Goal: Information Seeking & Learning: Compare options

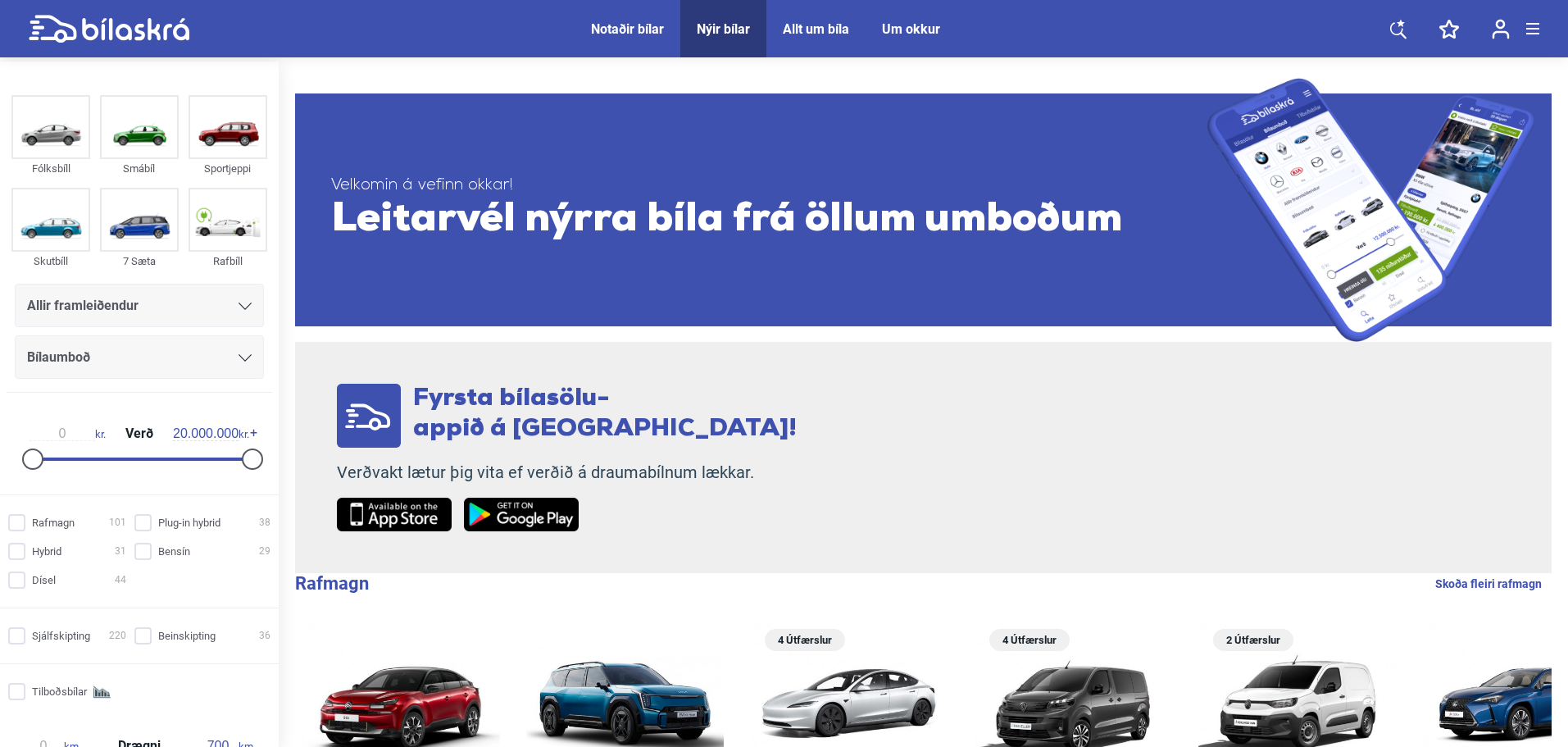
click at [157, 303] on div "Allir framleiðendur" at bounding box center [139, 305] width 225 height 23
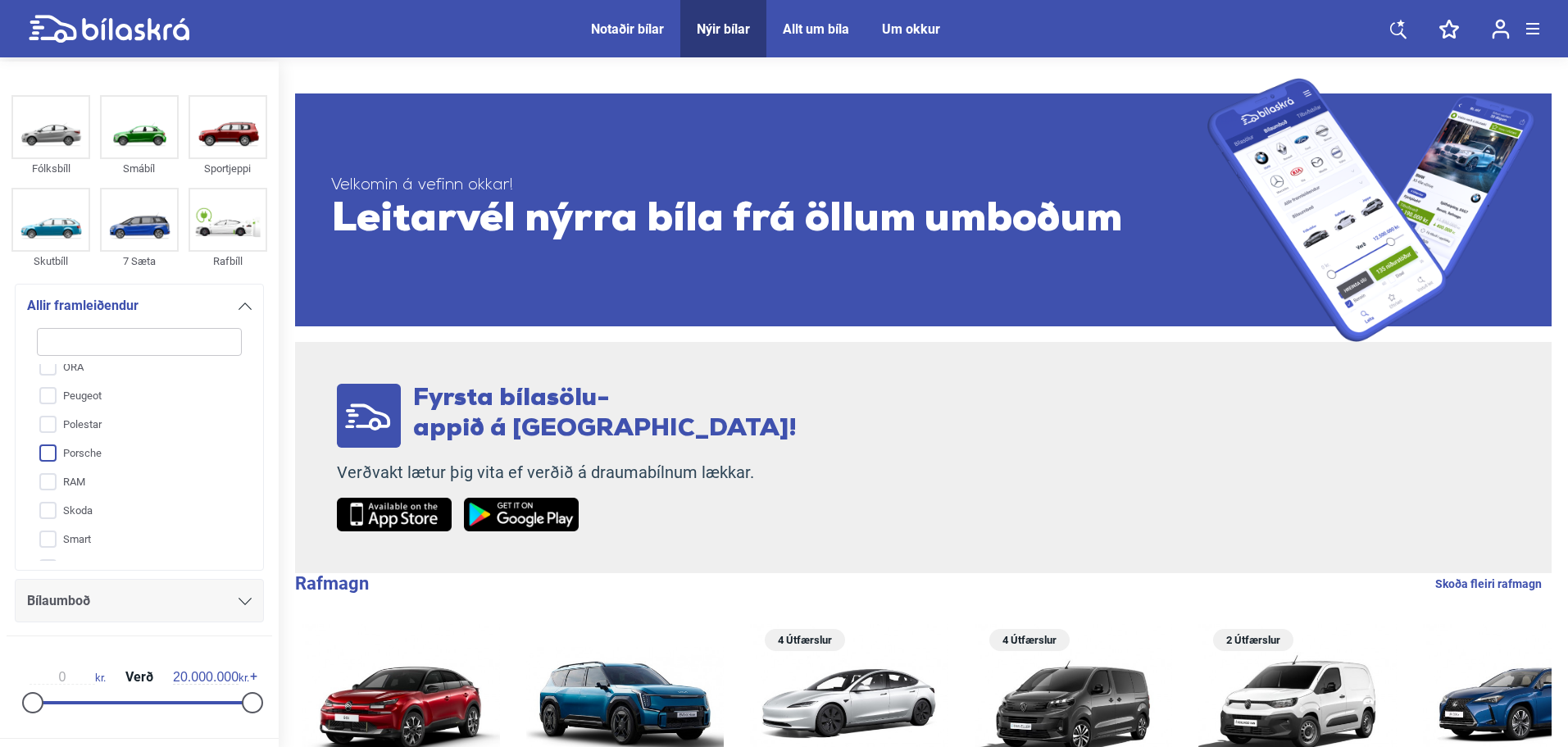
scroll to position [665, 0]
click at [118, 440] on input "Suzuki" at bounding box center [128, 431] width 206 height 29
checkbox input "true"
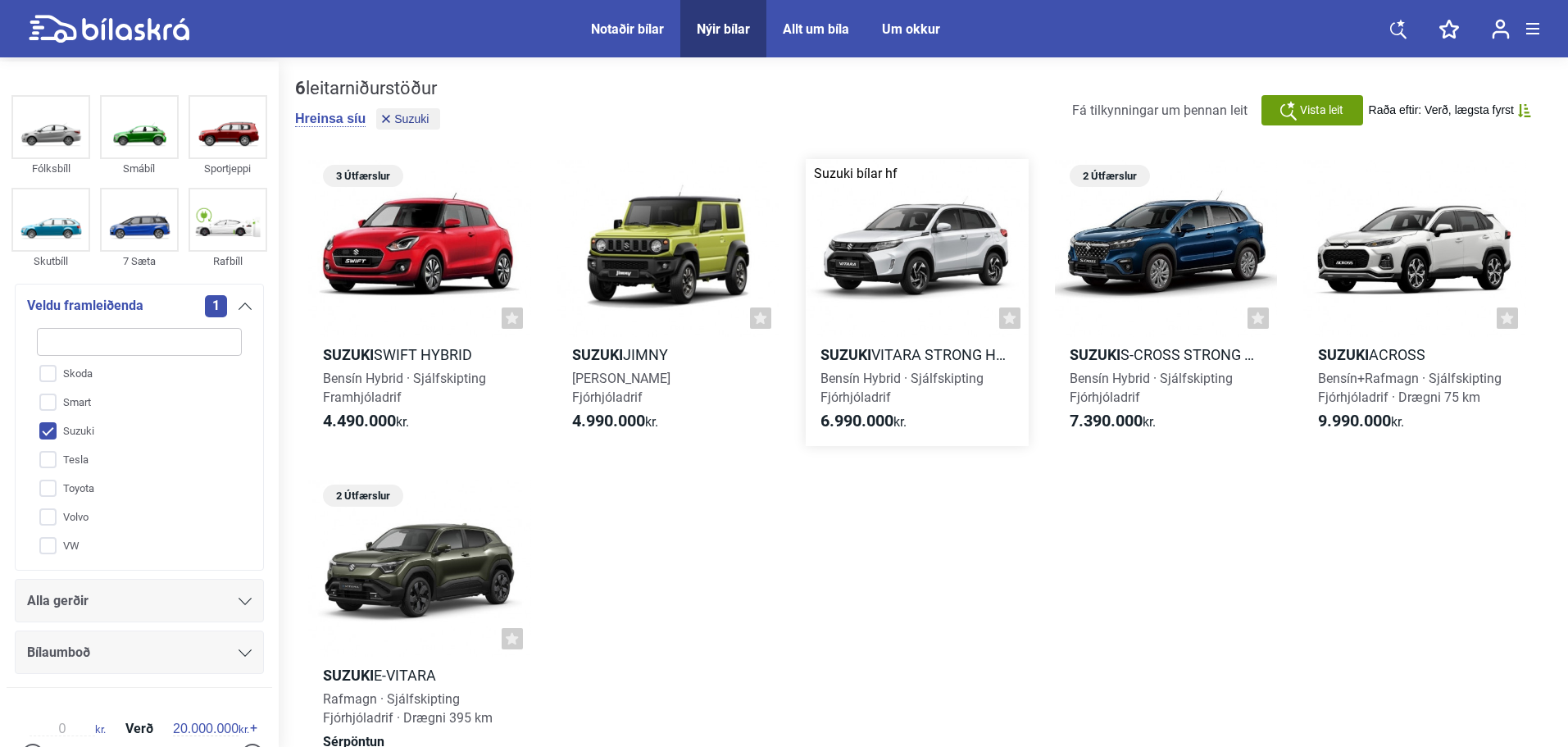
click at [905, 263] on div at bounding box center [917, 248] width 223 height 178
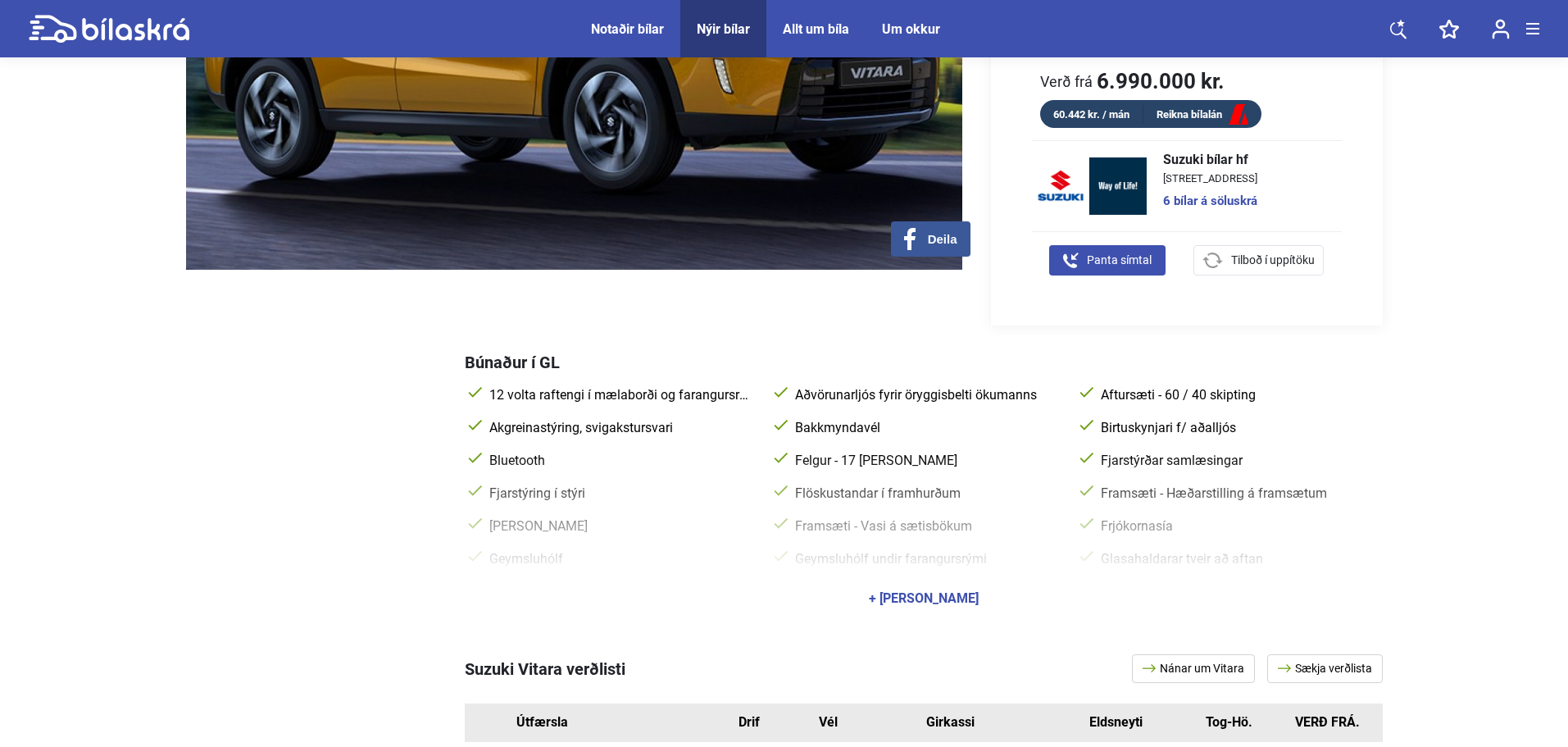
scroll to position [820, 0]
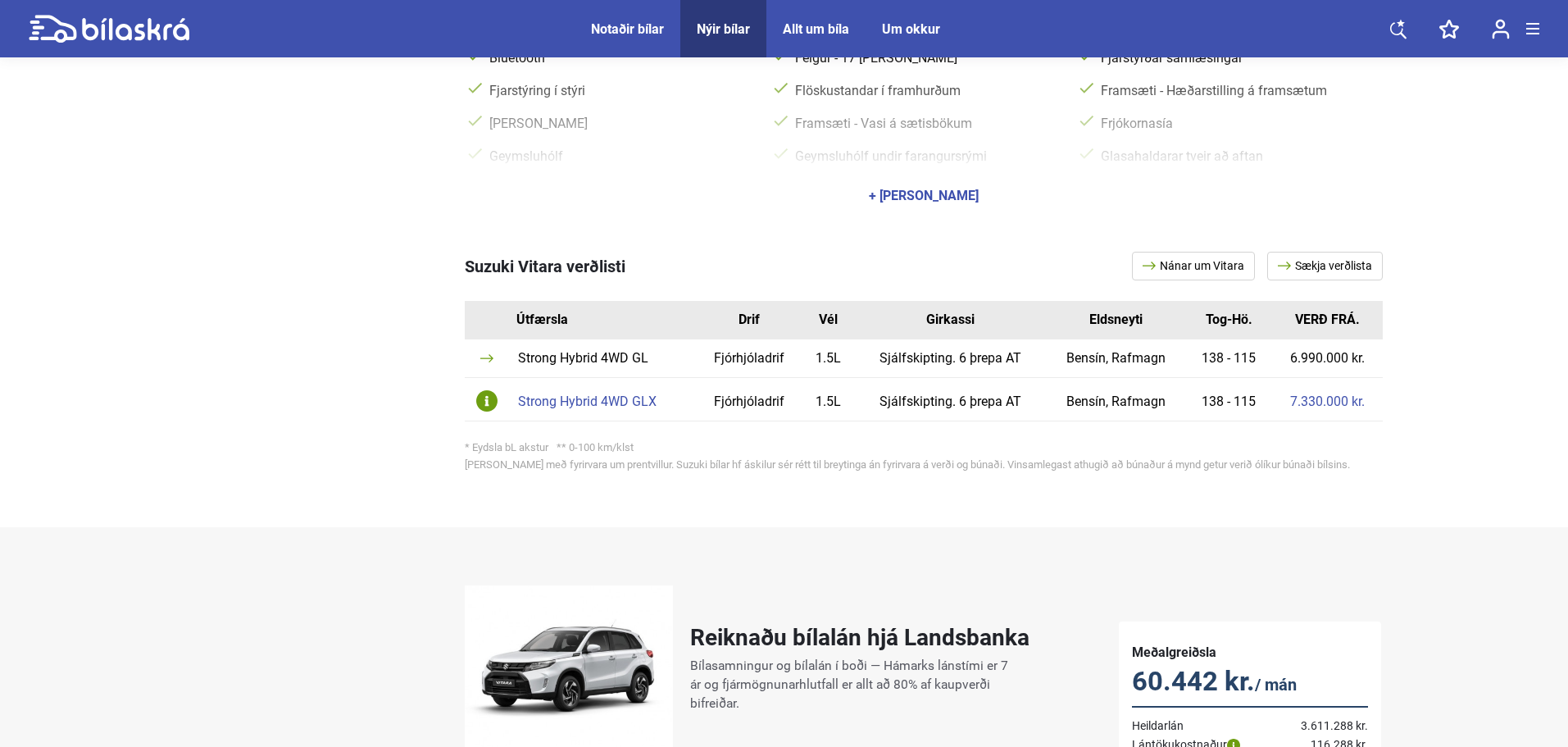
click at [1239, 263] on link "Nánar um Vitara" at bounding box center [1193, 265] width 123 height 29
drag, startPoint x: 464, startPoint y: 252, endPoint x: 560, endPoint y: 250, distance: 96.0
click at [561, 257] on span "Suzuki Vitara verðlisti" at bounding box center [545, 266] width 161 height 20
copy span "Suzuki Vitara"
click at [583, 395] on div "Strong Hybrid 4WD GLX" at bounding box center [604, 401] width 172 height 13
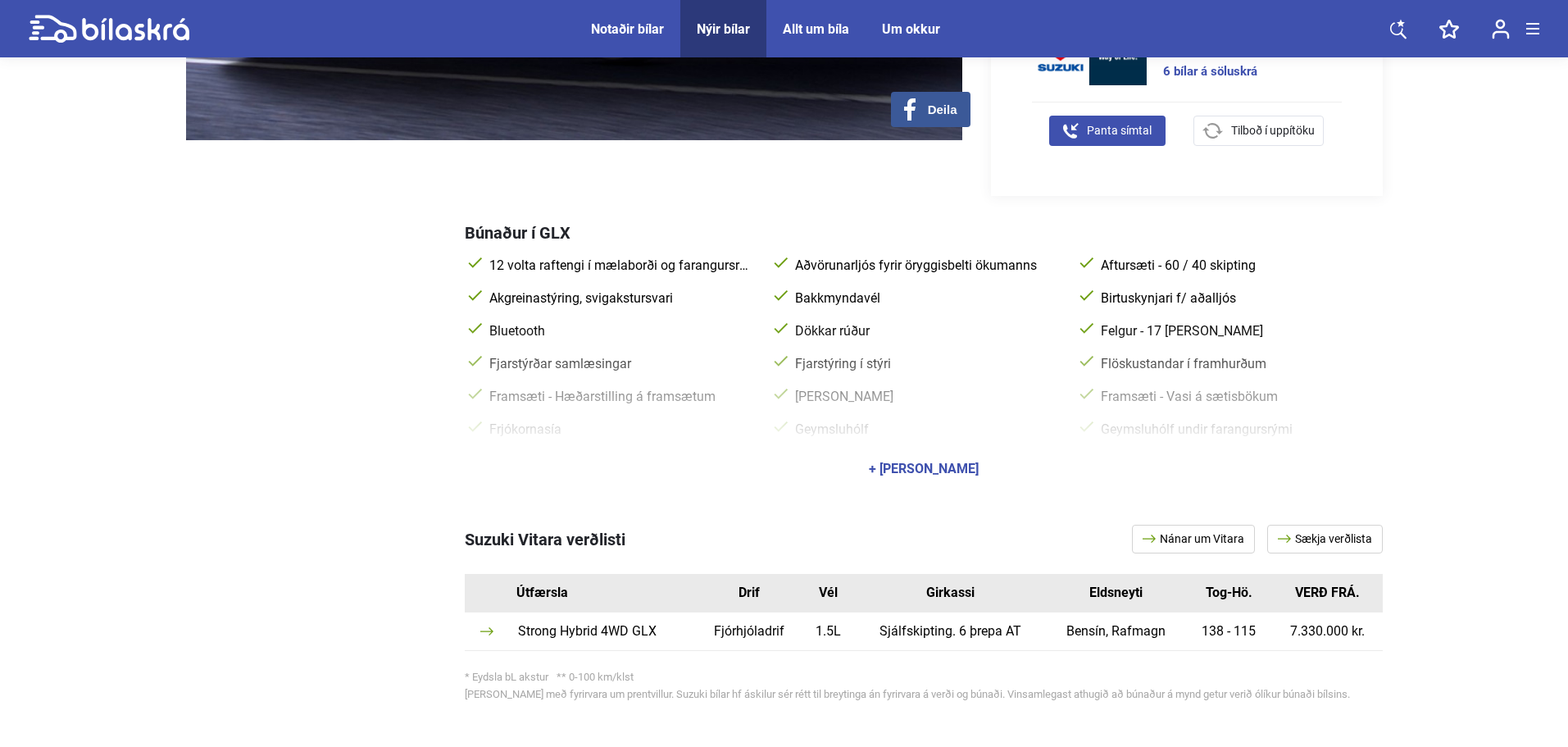
scroll to position [820, 0]
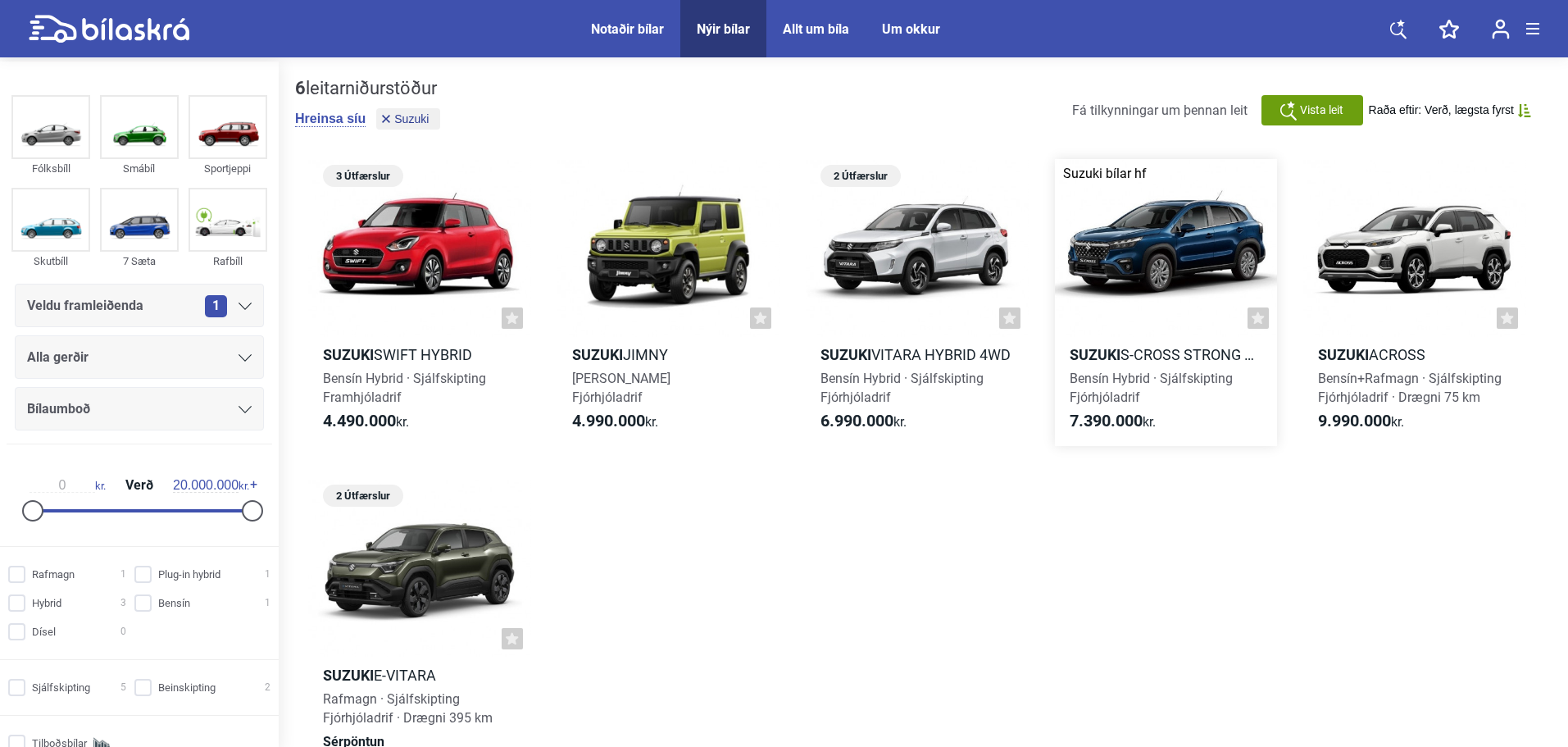
click at [1167, 281] on div at bounding box center [1166, 248] width 223 height 178
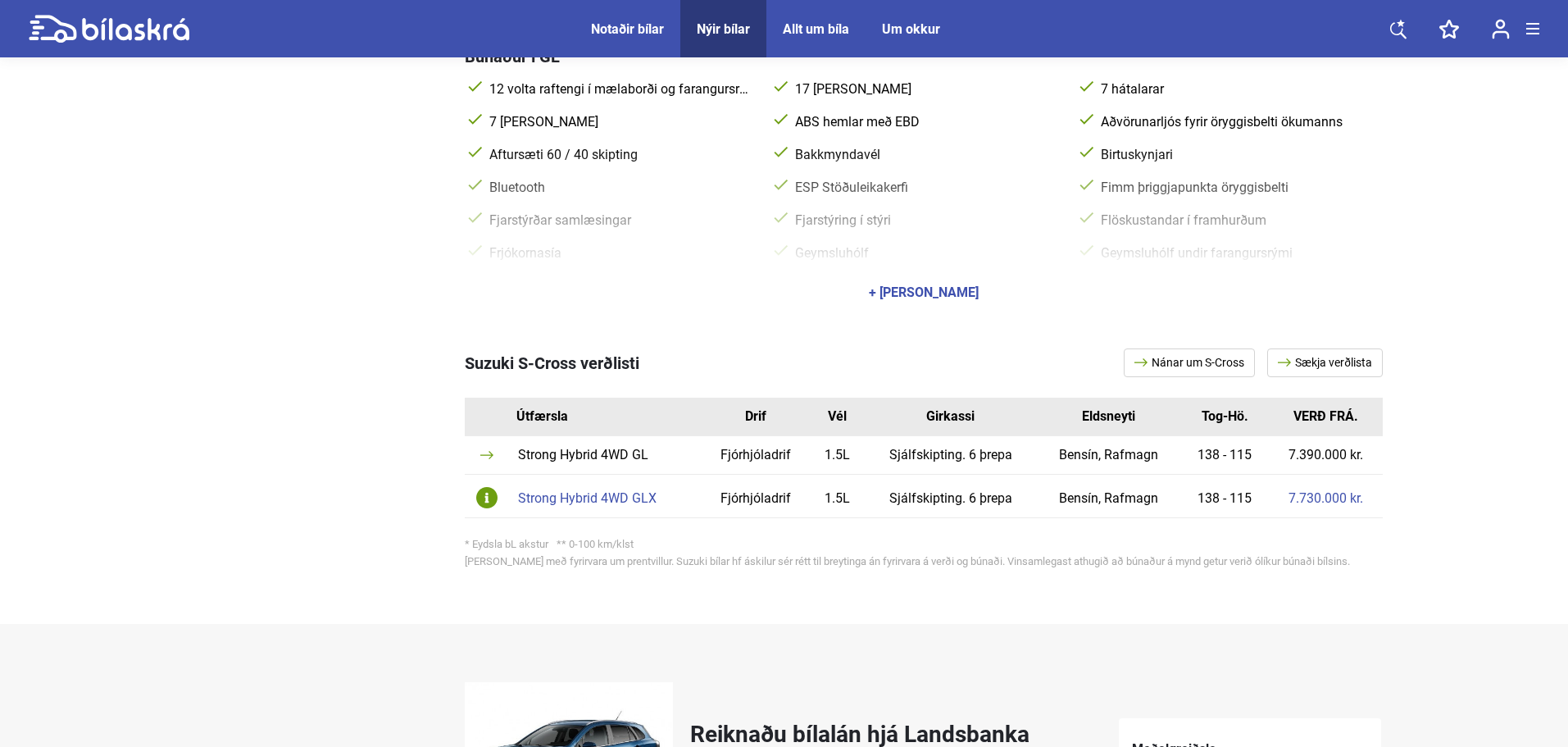
scroll to position [683, 0]
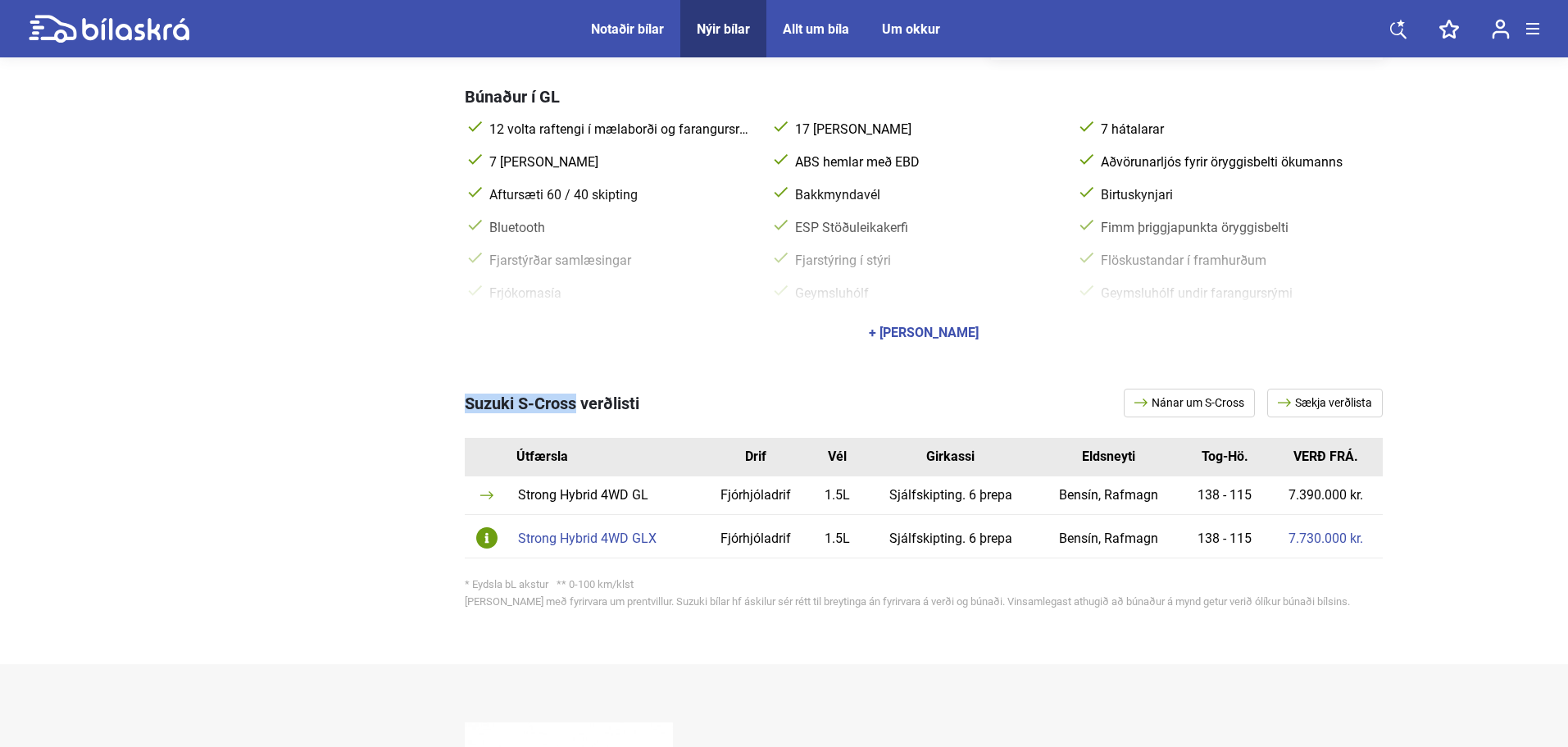
drag, startPoint x: 465, startPoint y: 389, endPoint x: 575, endPoint y: 390, distance: 110.0
click at [575, 390] on div "Suzuki S-Cross verðlisti Nánar um S-Cross Sækja verðlista Útfærsla Drif Vél Gir…" at bounding box center [784, 501] width 1197 height 292
copy span "Suzuki S-Cross"
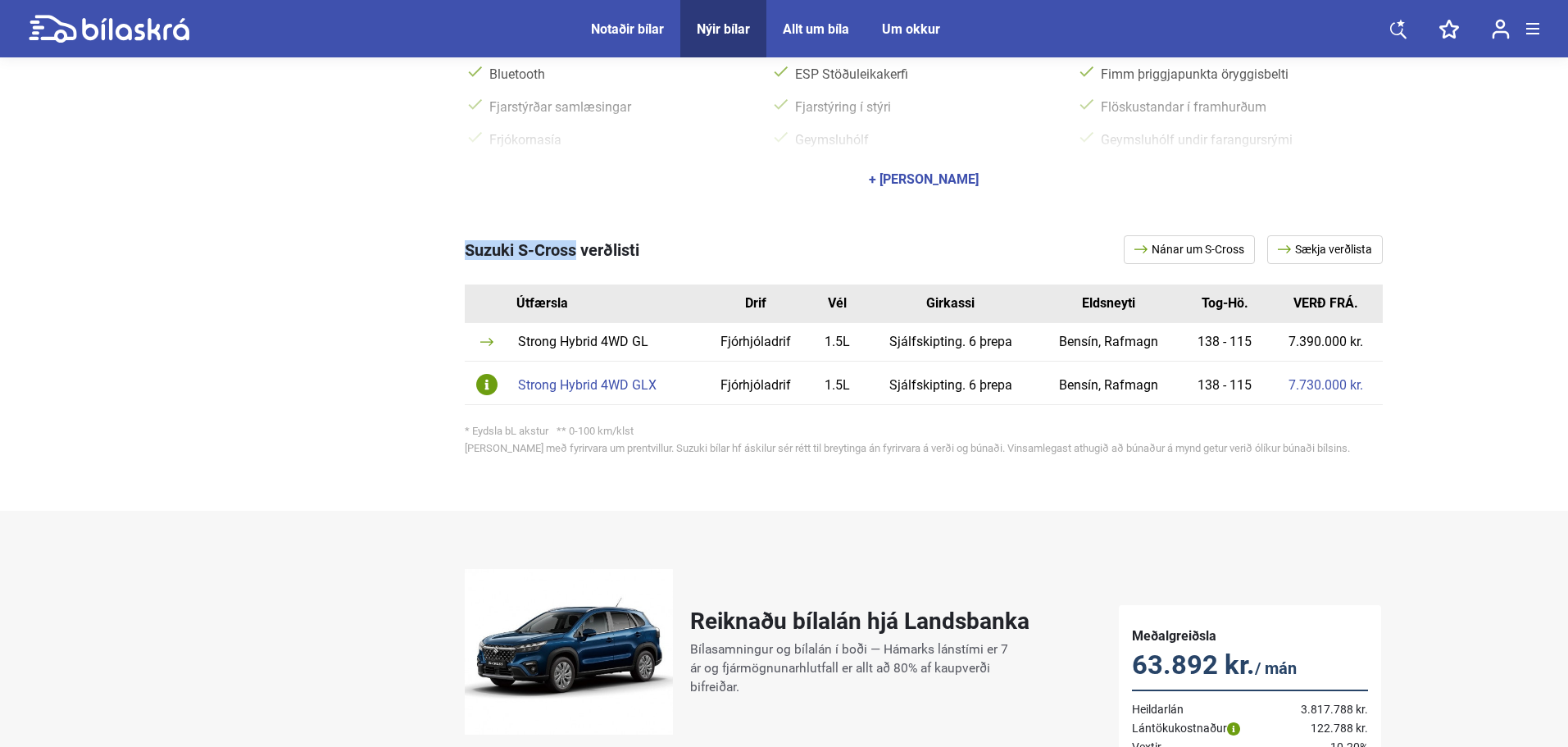
scroll to position [820, 0]
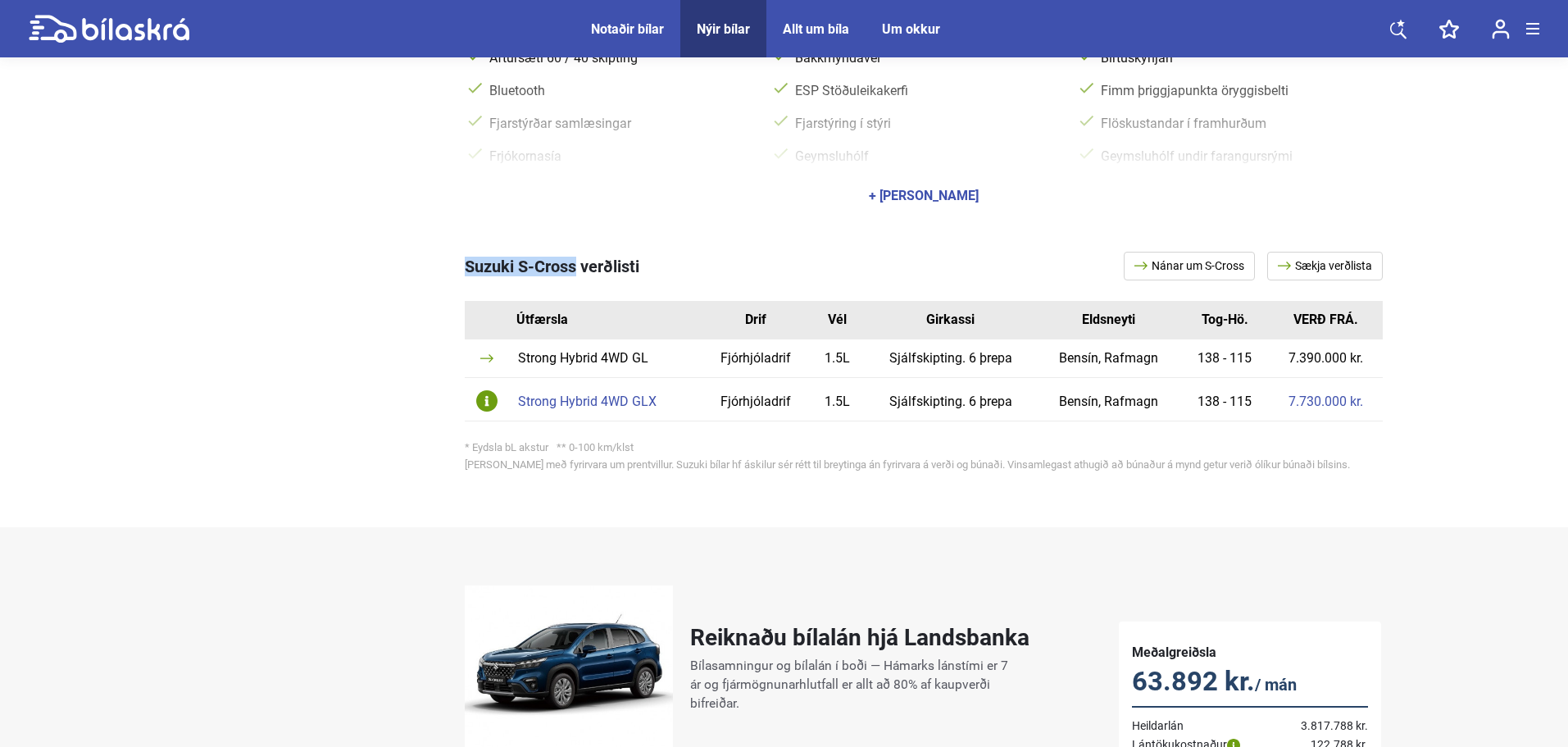
copy span "Suzuki S-Cross"
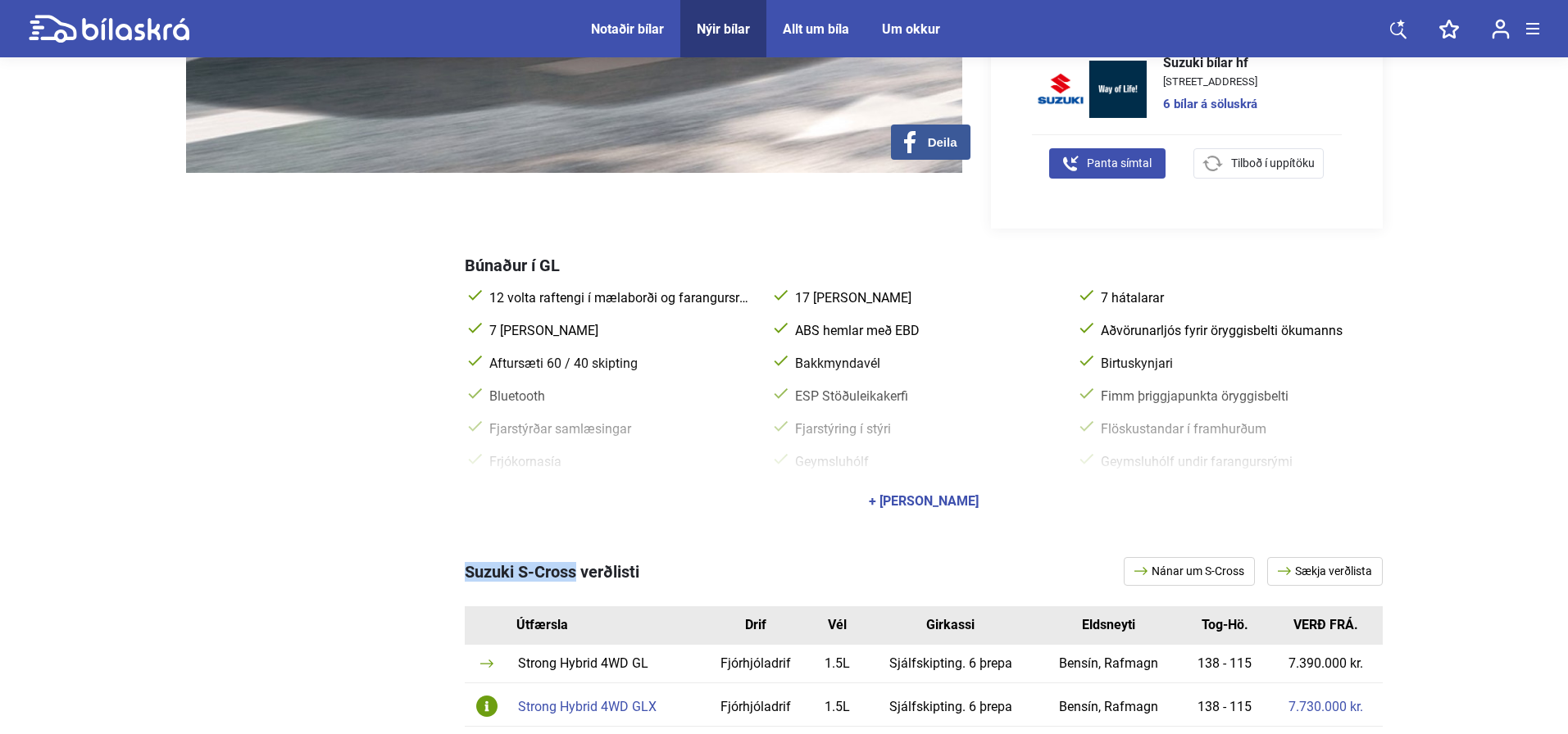
scroll to position [683, 0]
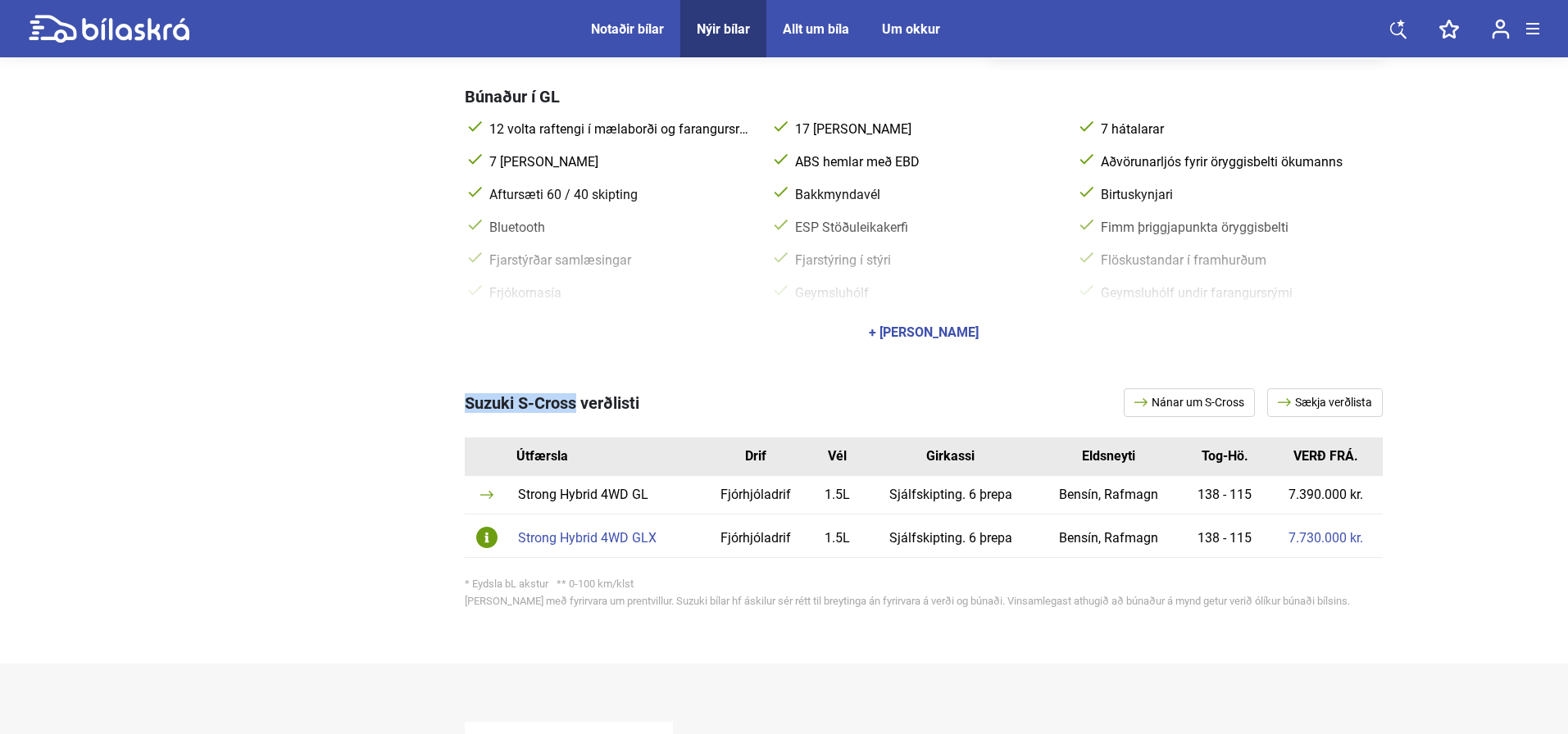
copy span "Suzuki S-Cross"
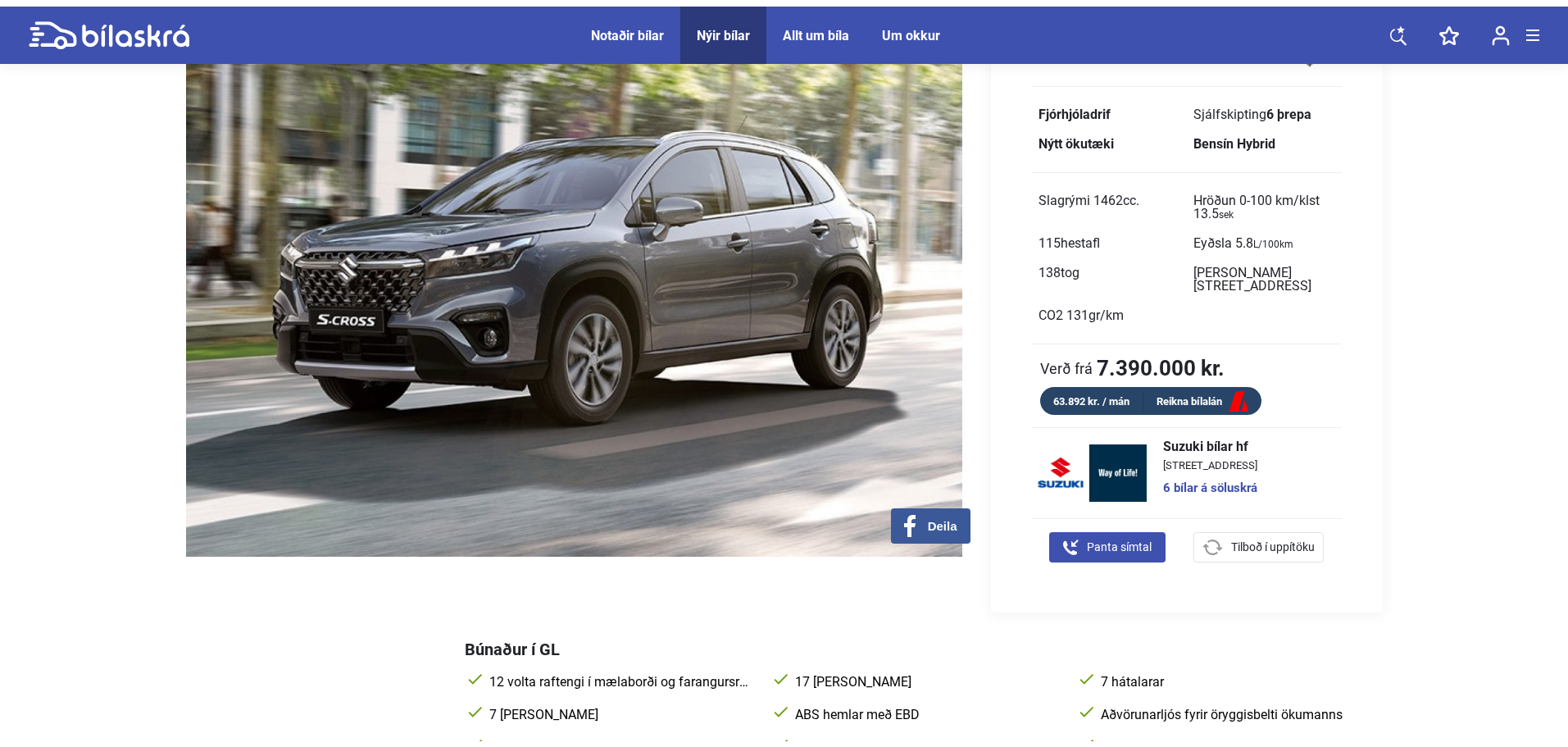
scroll to position [820, 0]
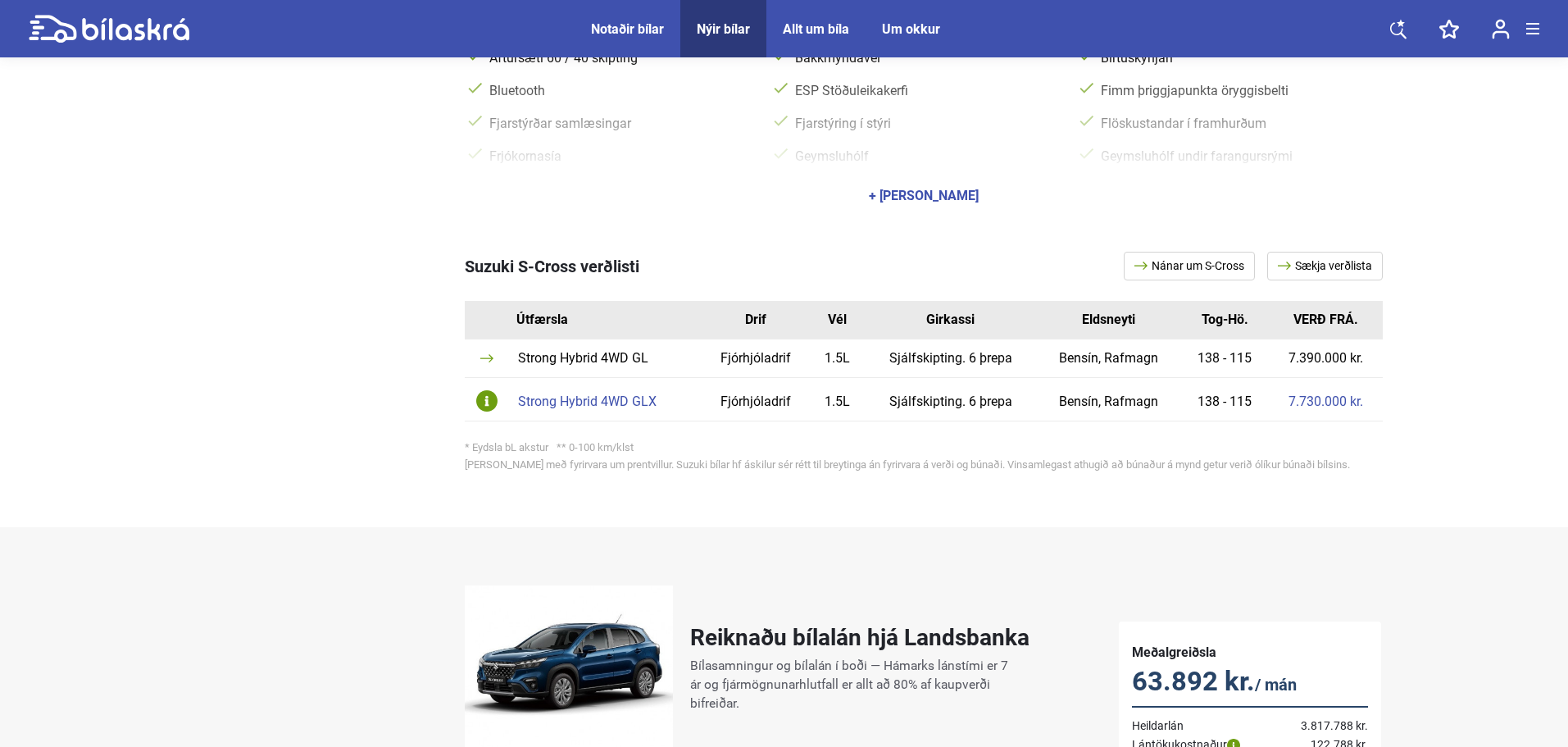
click at [490, 267] on div "Suzuki S-Cross verðlisti Nánar um S-Cross Sækja verðlista Útfærsla Drif Vél Gir…" at bounding box center [924, 360] width 918 height 218
drag, startPoint x: 459, startPoint y: 251, endPoint x: 577, endPoint y: 251, distance: 118.0
click at [577, 251] on div "Suzuki S-Cross verðlisti Nánar um S-Cross Sækja verðlista Útfærsla Drif Vél Gir…" at bounding box center [784, 365] width 1197 height 292
copy span "Suzuki S-Cross"
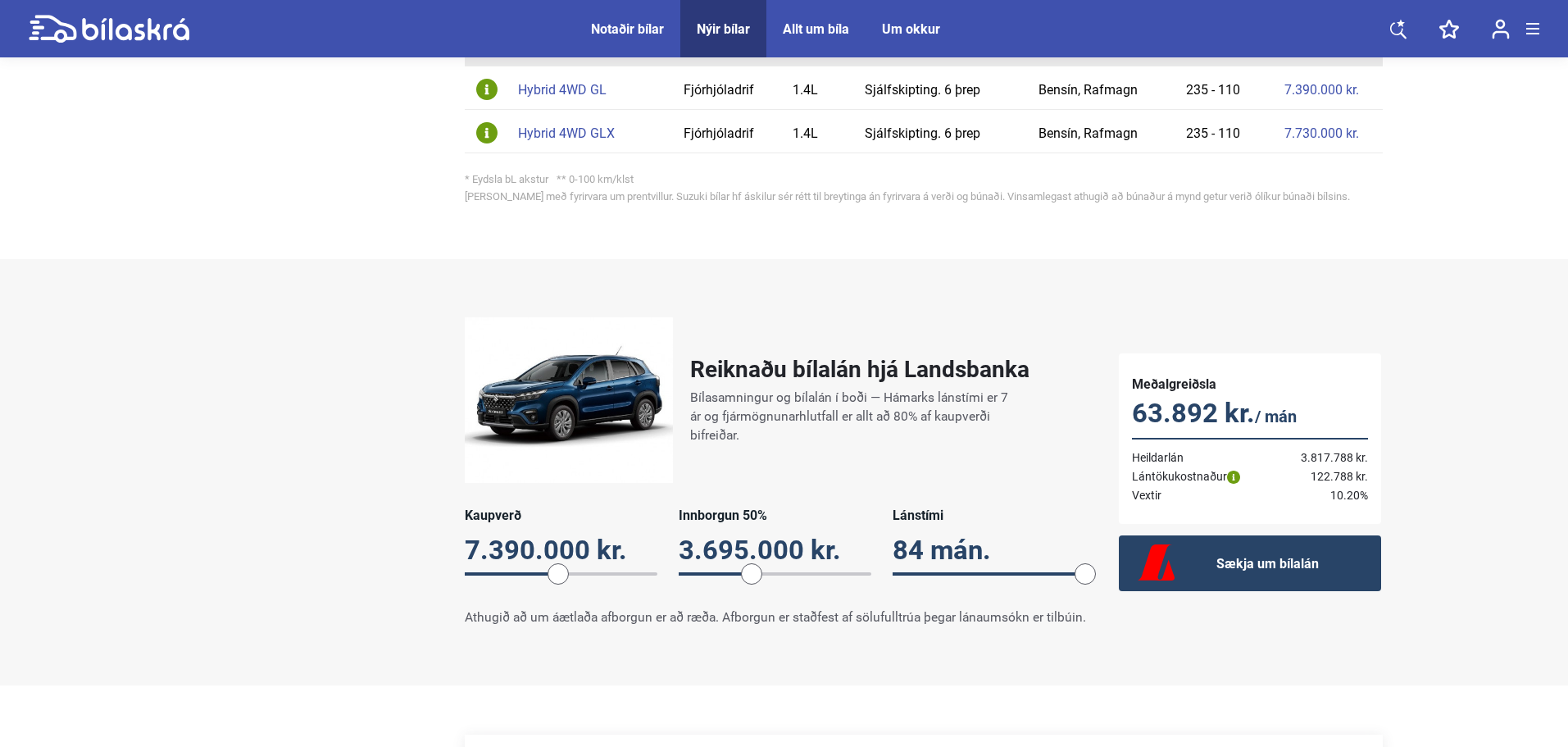
scroll to position [820, 0]
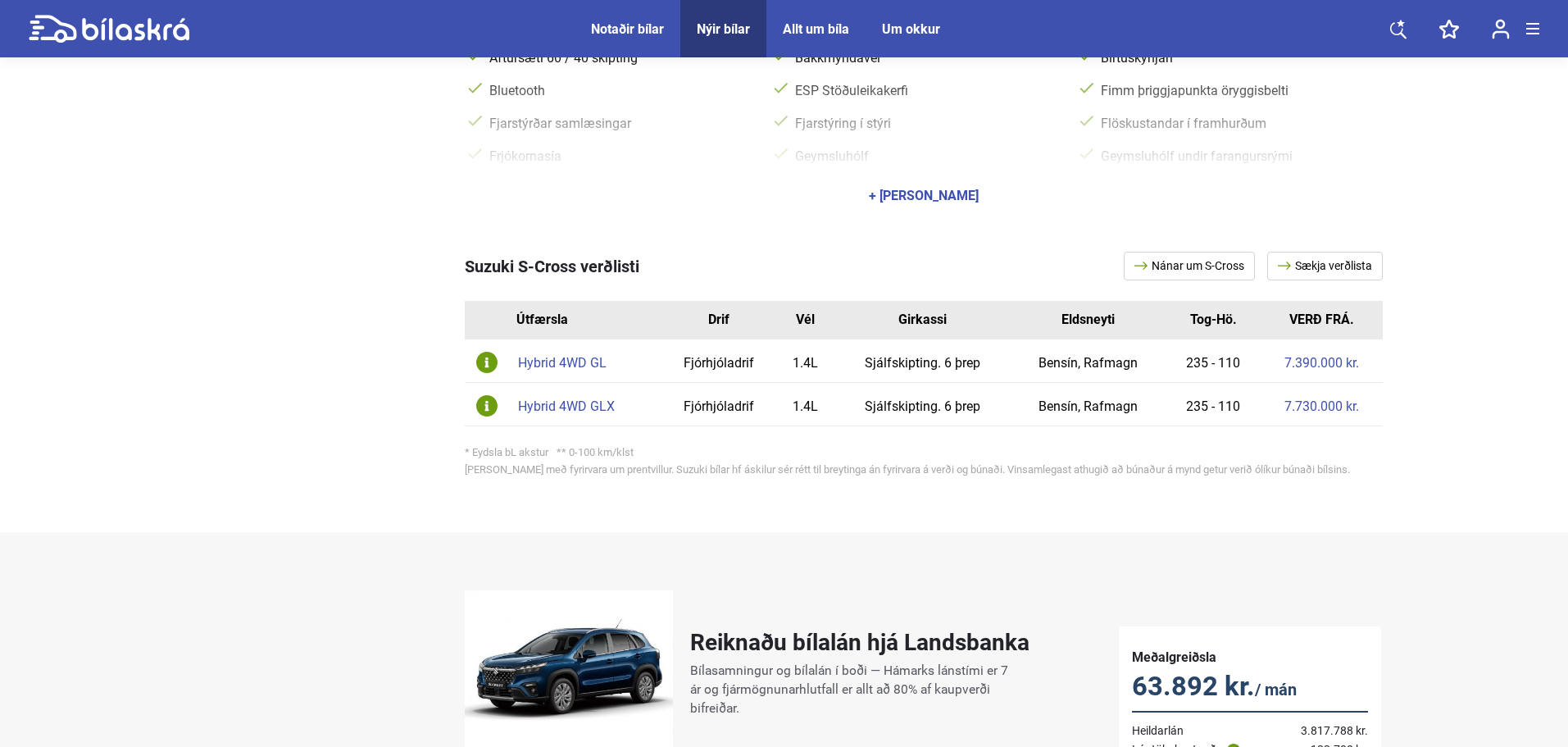
click at [560, 356] on div "Hybrid 4WD GL" at bounding box center [585, 362] width 134 height 13
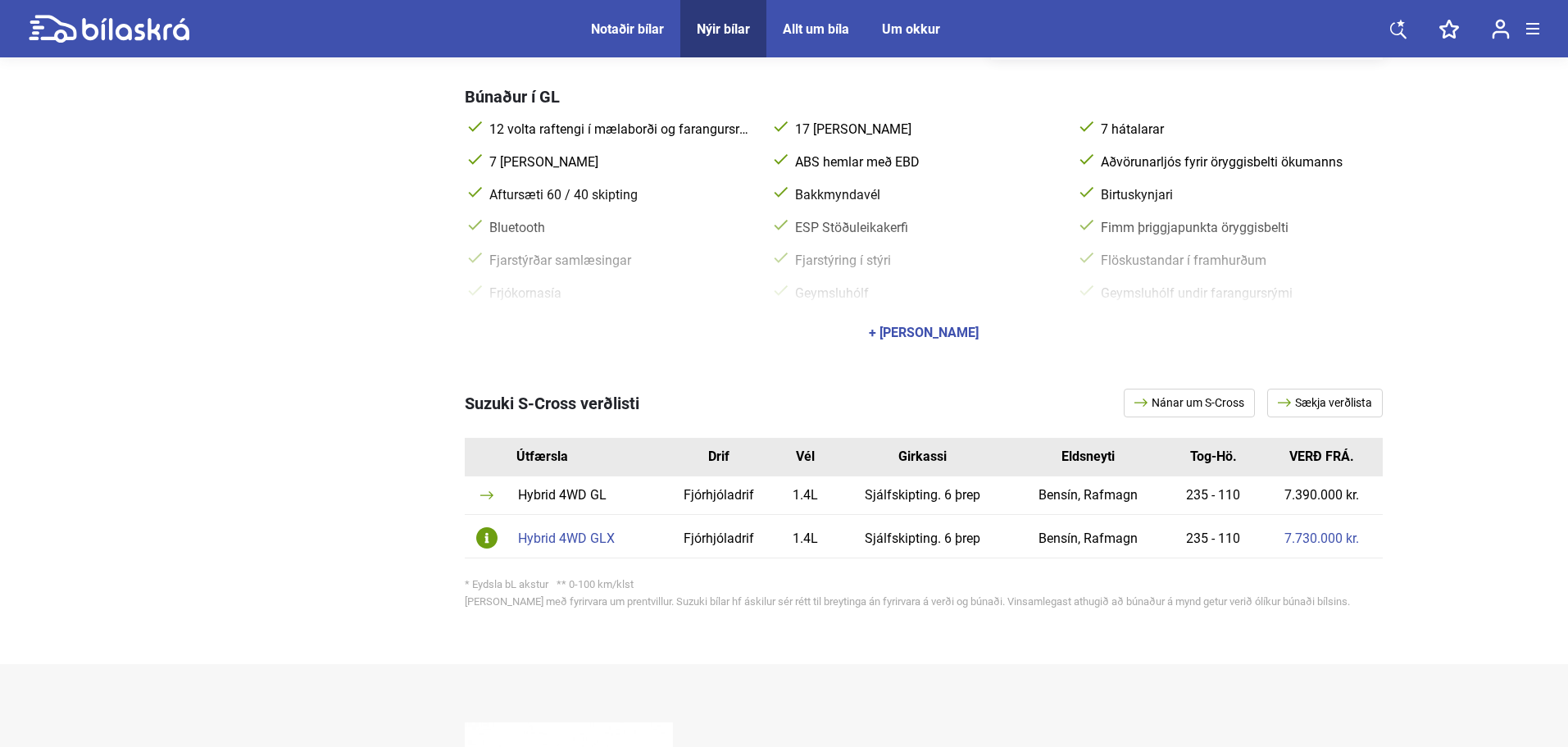
click at [569, 532] on div "Hybrid 4WD GLX" at bounding box center [585, 538] width 134 height 13
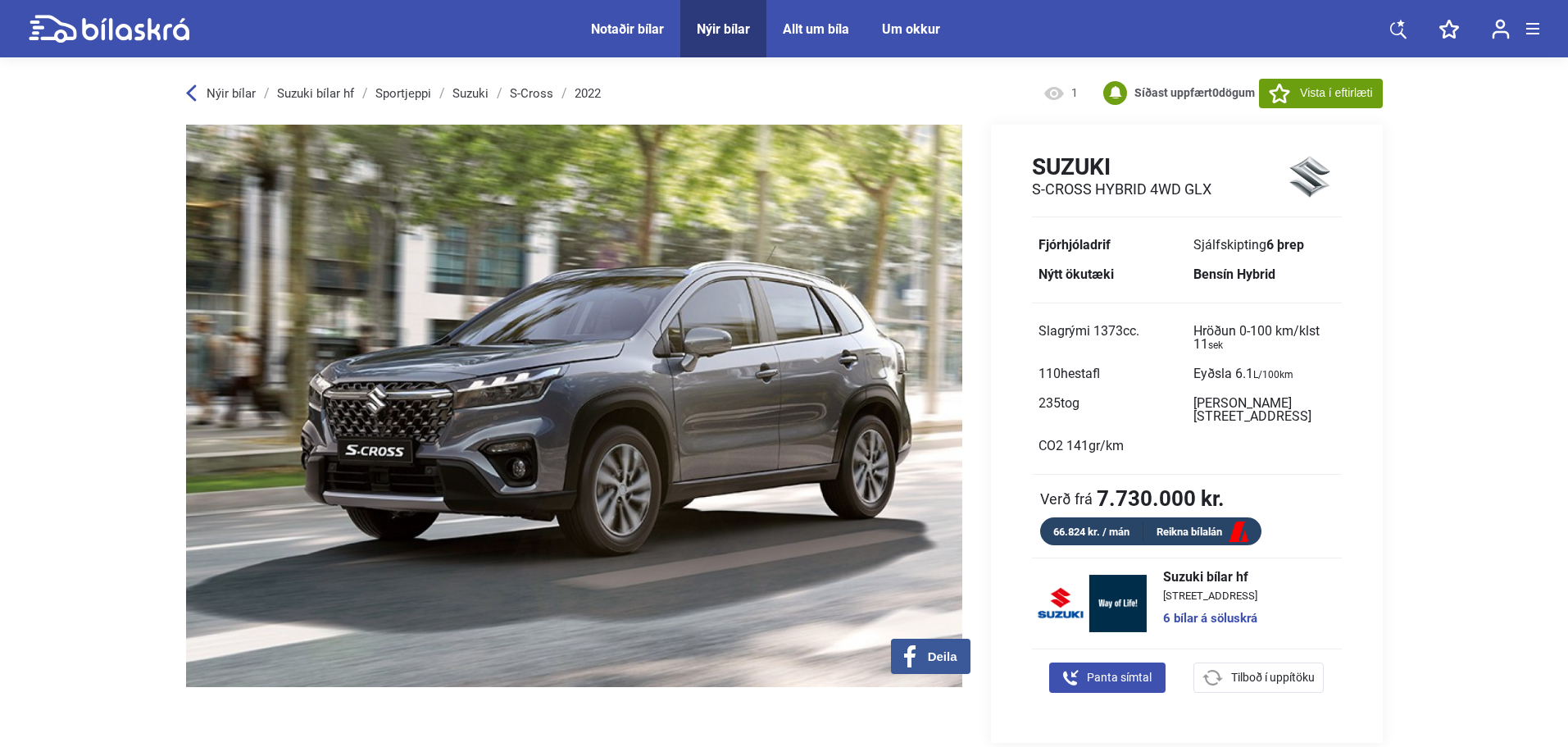
click at [723, 30] on div "Nýir bílar" at bounding box center [723, 30] width 53 height 16
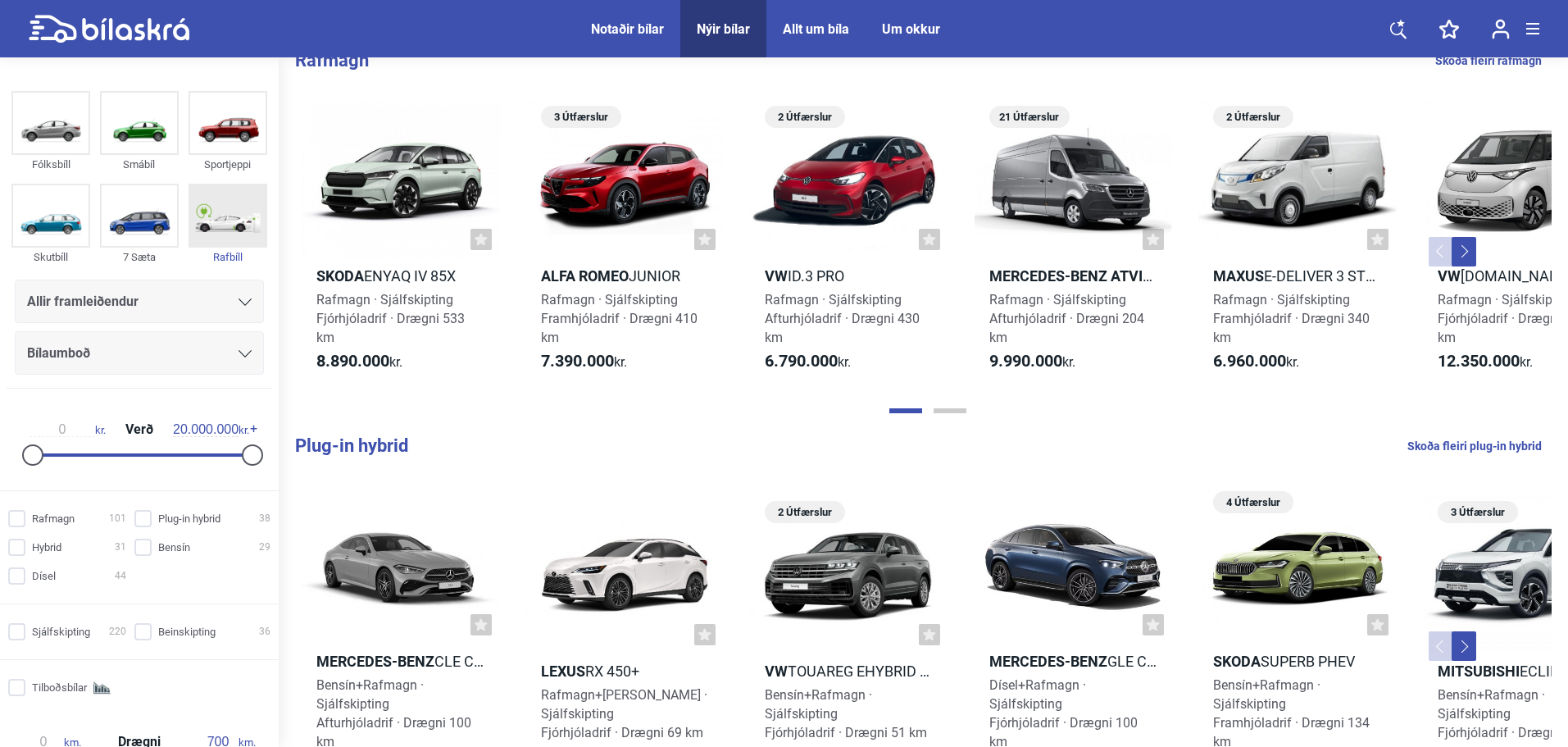
scroll to position [273, 0]
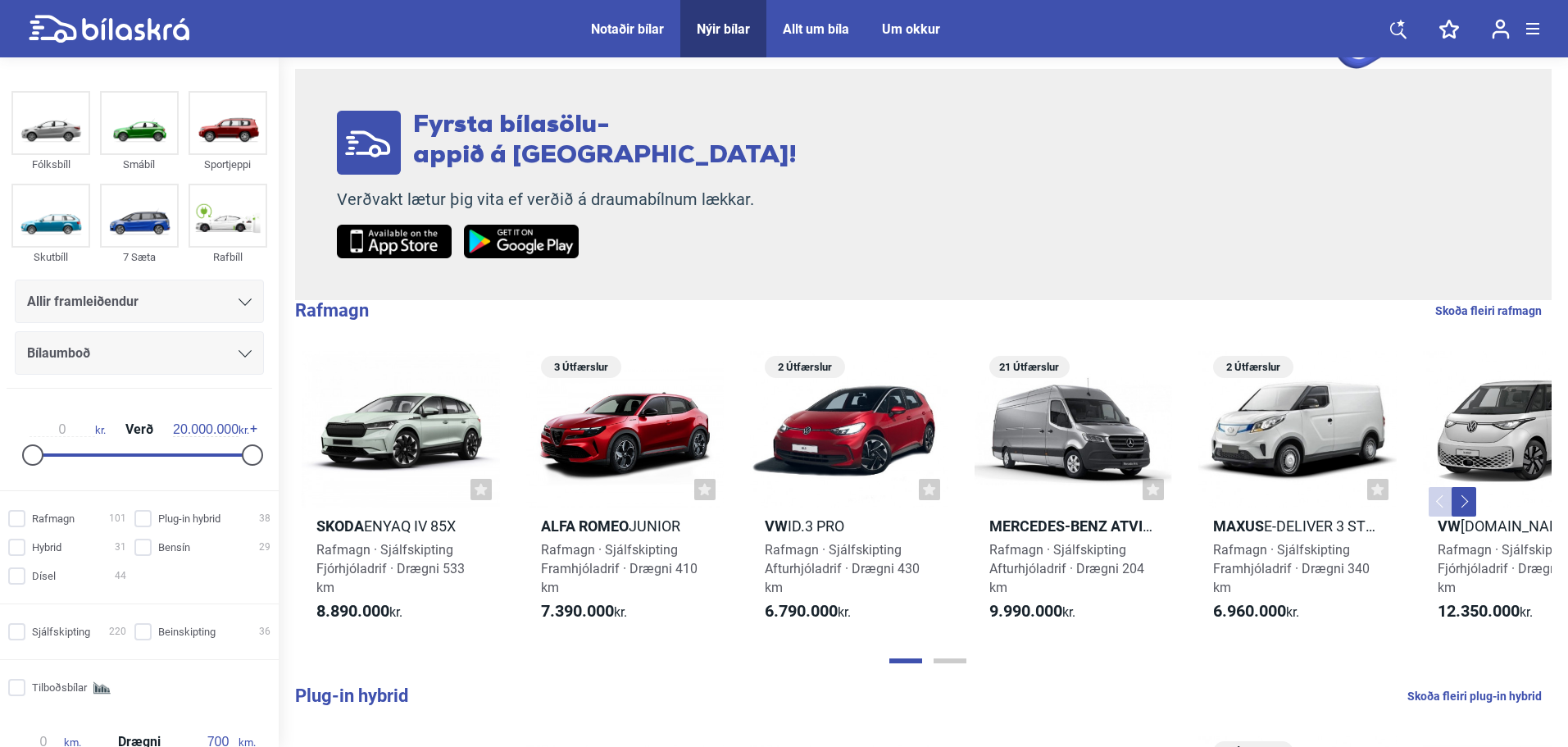
click at [94, 286] on div "Allir framleiðendur" at bounding box center [139, 301] width 249 height 43
click at [96, 293] on span "Allir framleiðendur" at bounding box center [82, 301] width 112 height 23
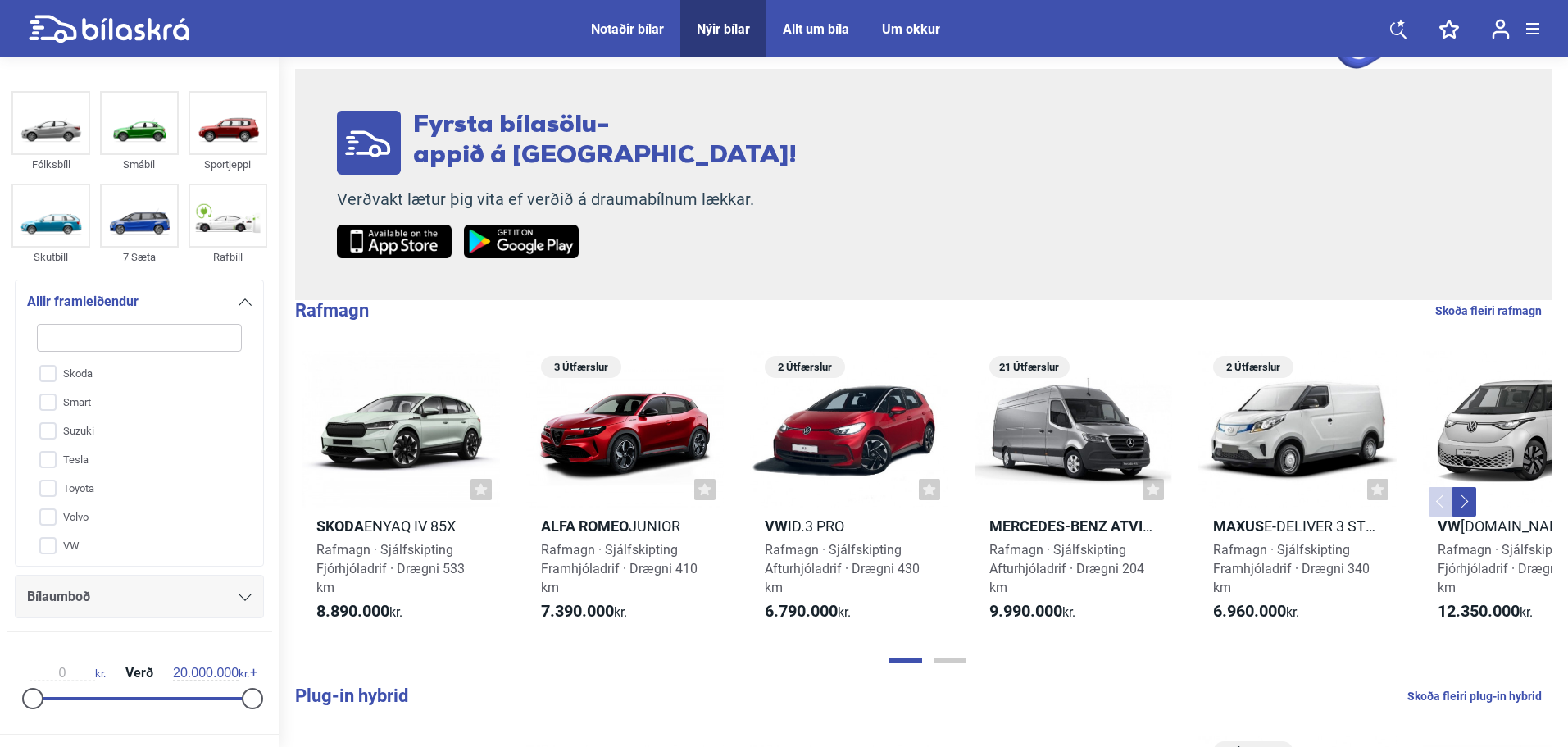
scroll to position [665, 0]
click at [93, 378] on input "Skoda" at bounding box center [128, 369] width 206 height 29
checkbox input "true"
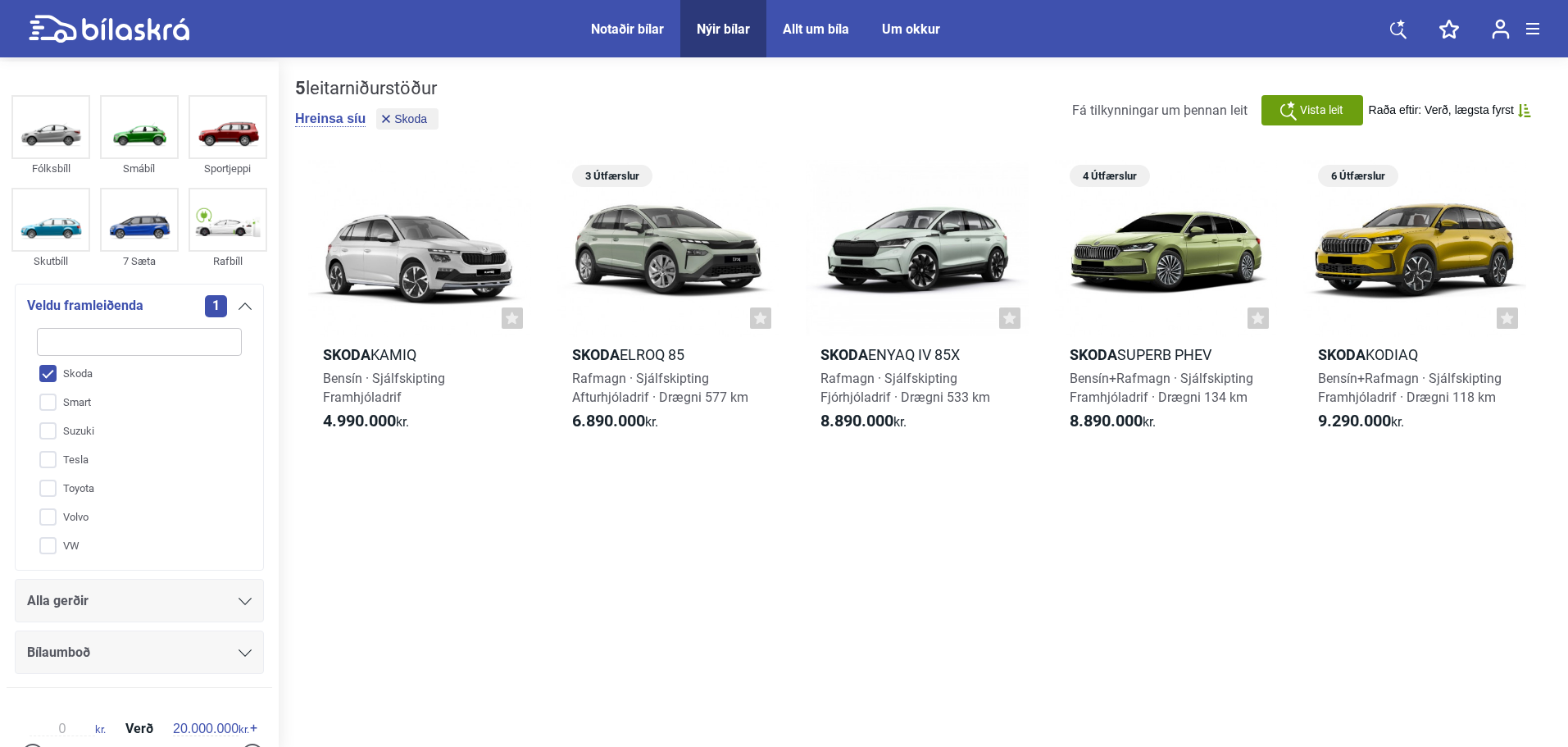
click at [268, 745] on div "Fólksbíll Smábíl Sportjeppi Skutbíll 7 Sæta Rafbíll Veldu framleiðenda 1 Aiways…" at bounding box center [139, 432] width 278 height 686
